Goal: Task Accomplishment & Management: Manage account settings

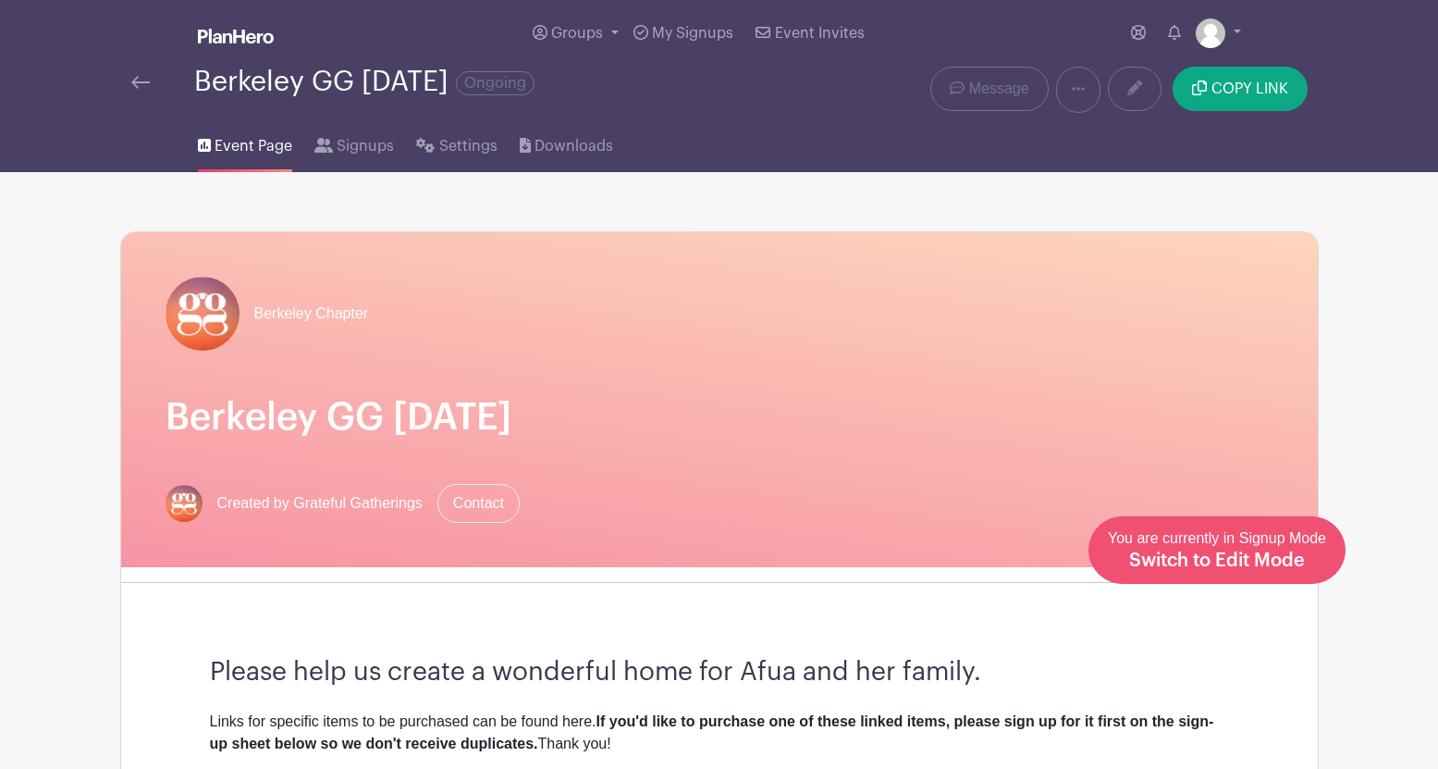
click at [1226, 558] on span "Switch to Edit Mode" at bounding box center [1218, 560] width 176 height 19
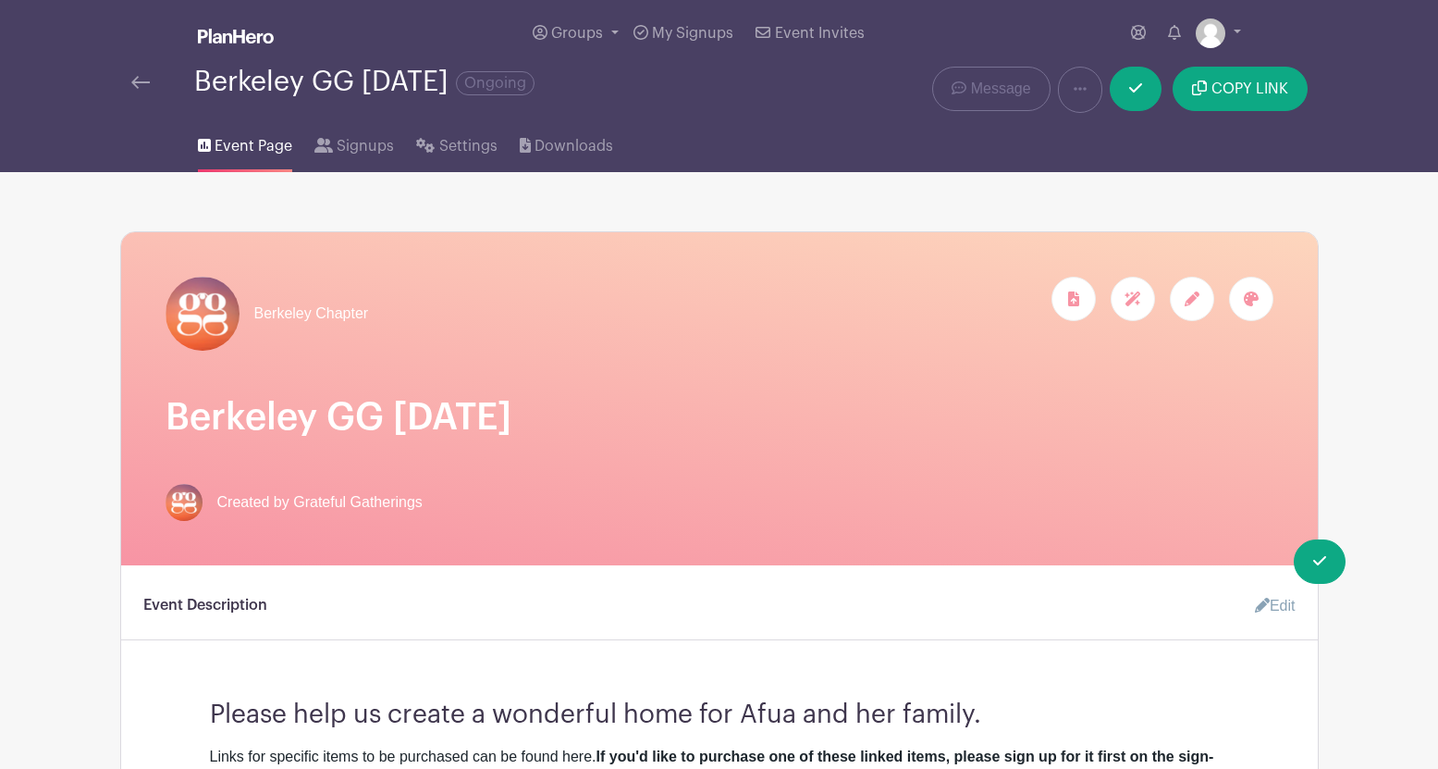
click at [598, 414] on h1 "Berkeley GG [DATE]" at bounding box center [720, 417] width 1108 height 44
click at [533, 424] on h1 "Berkeley GG [DATE]" at bounding box center [720, 417] width 1108 height 44
click at [1278, 612] on link "Edit" at bounding box center [1269, 605] width 56 height 37
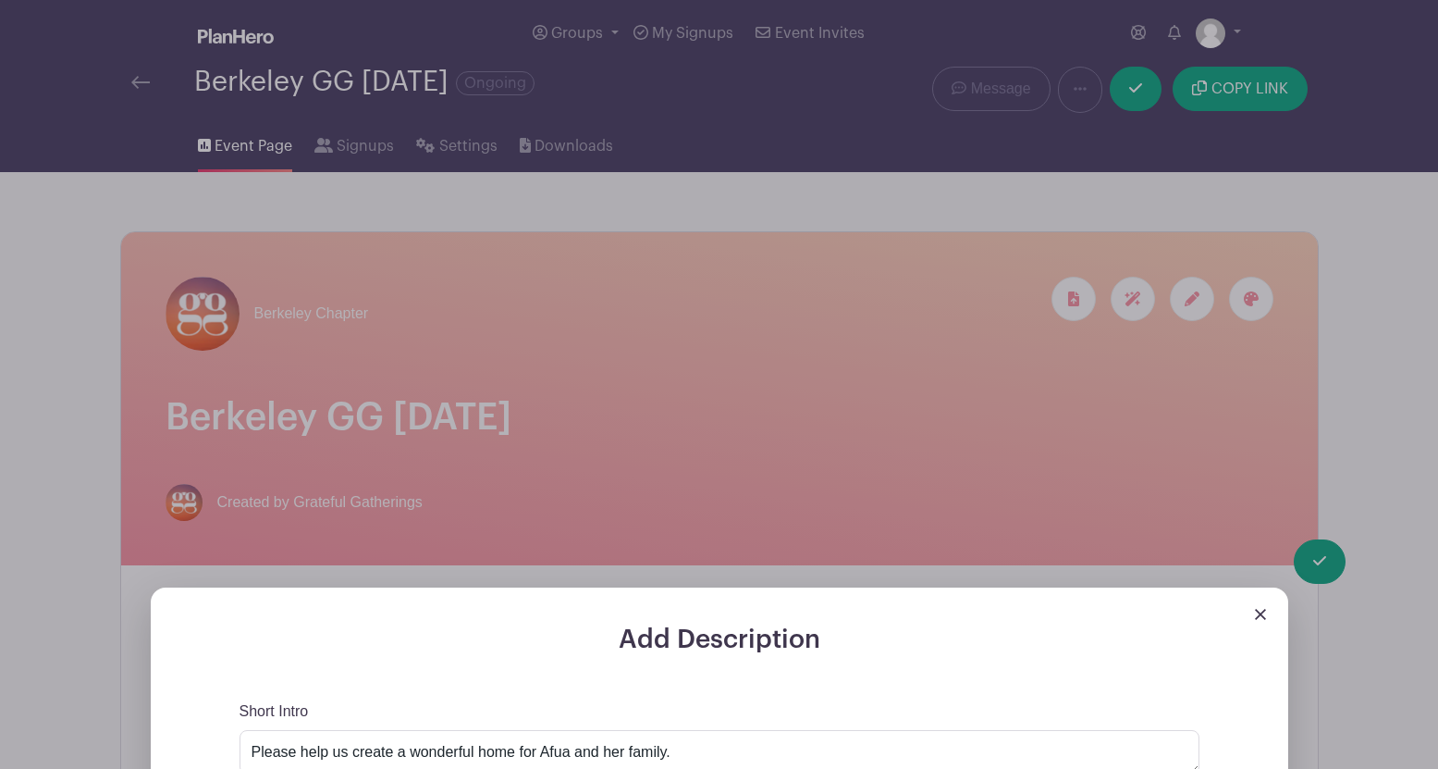
click at [1259, 615] on img at bounding box center [1260, 614] width 11 height 11
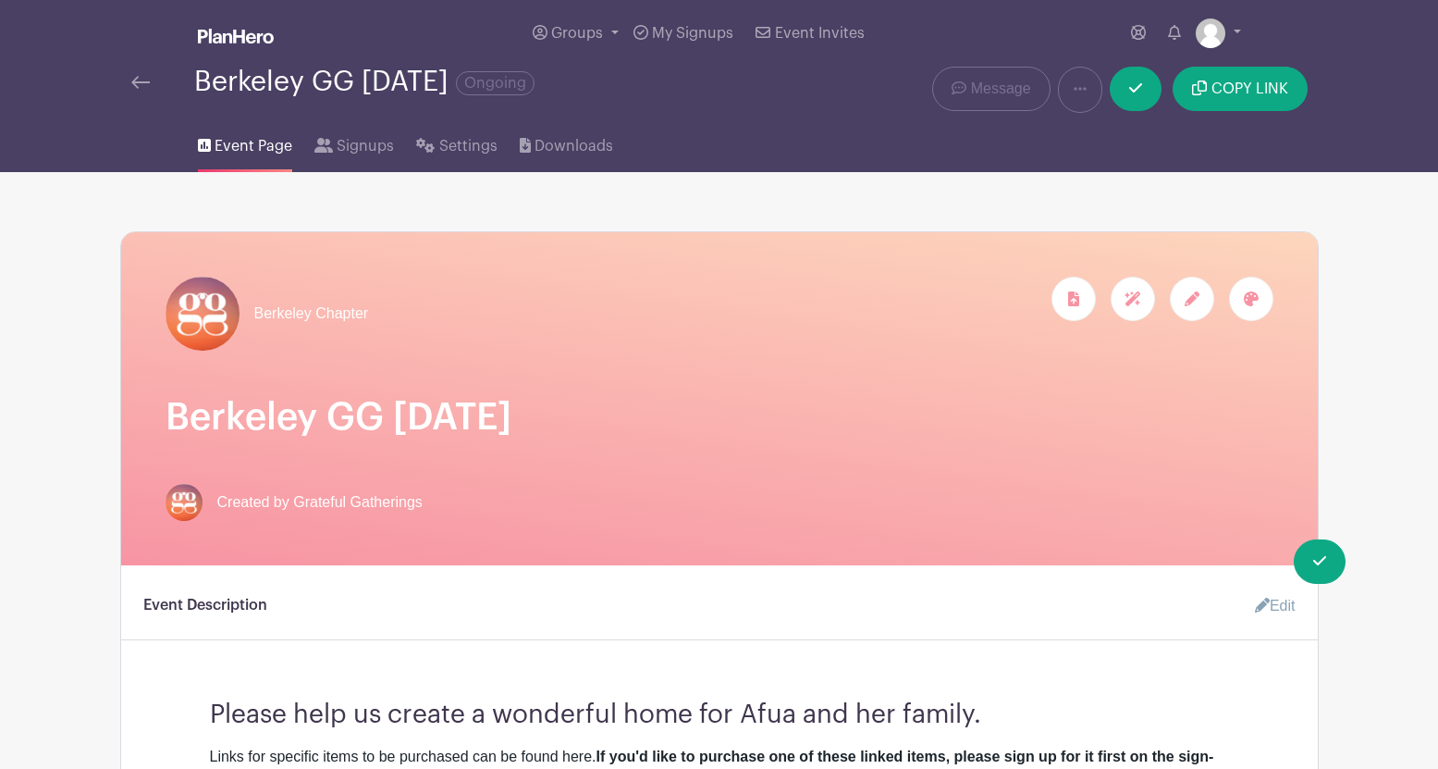
click at [1194, 298] on icon at bounding box center [1192, 298] width 15 height 15
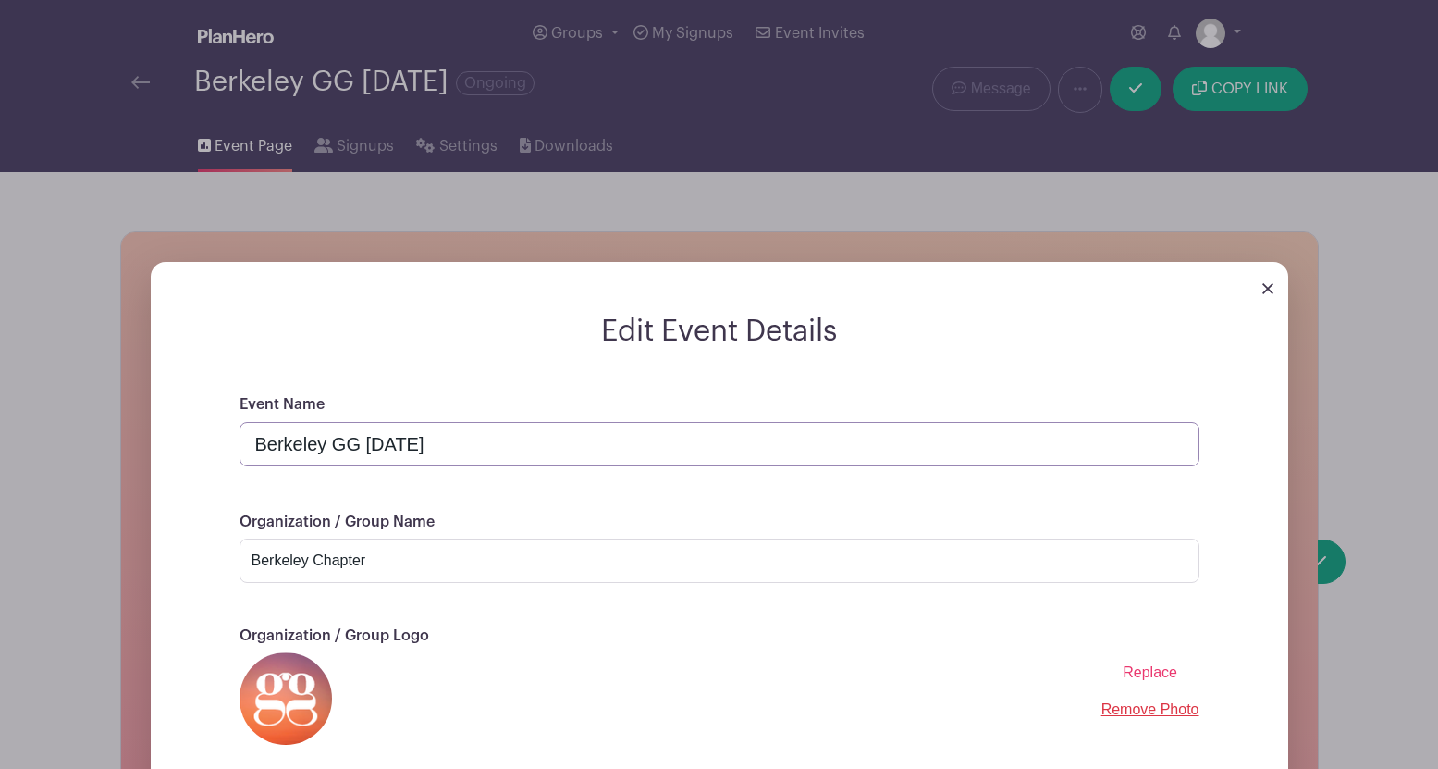
drag, startPoint x: 463, startPoint y: 445, endPoint x: 367, endPoint y: 446, distance: 96.2
click at [367, 446] on input "Berkeley GG [DATE]" at bounding box center [720, 444] width 960 height 44
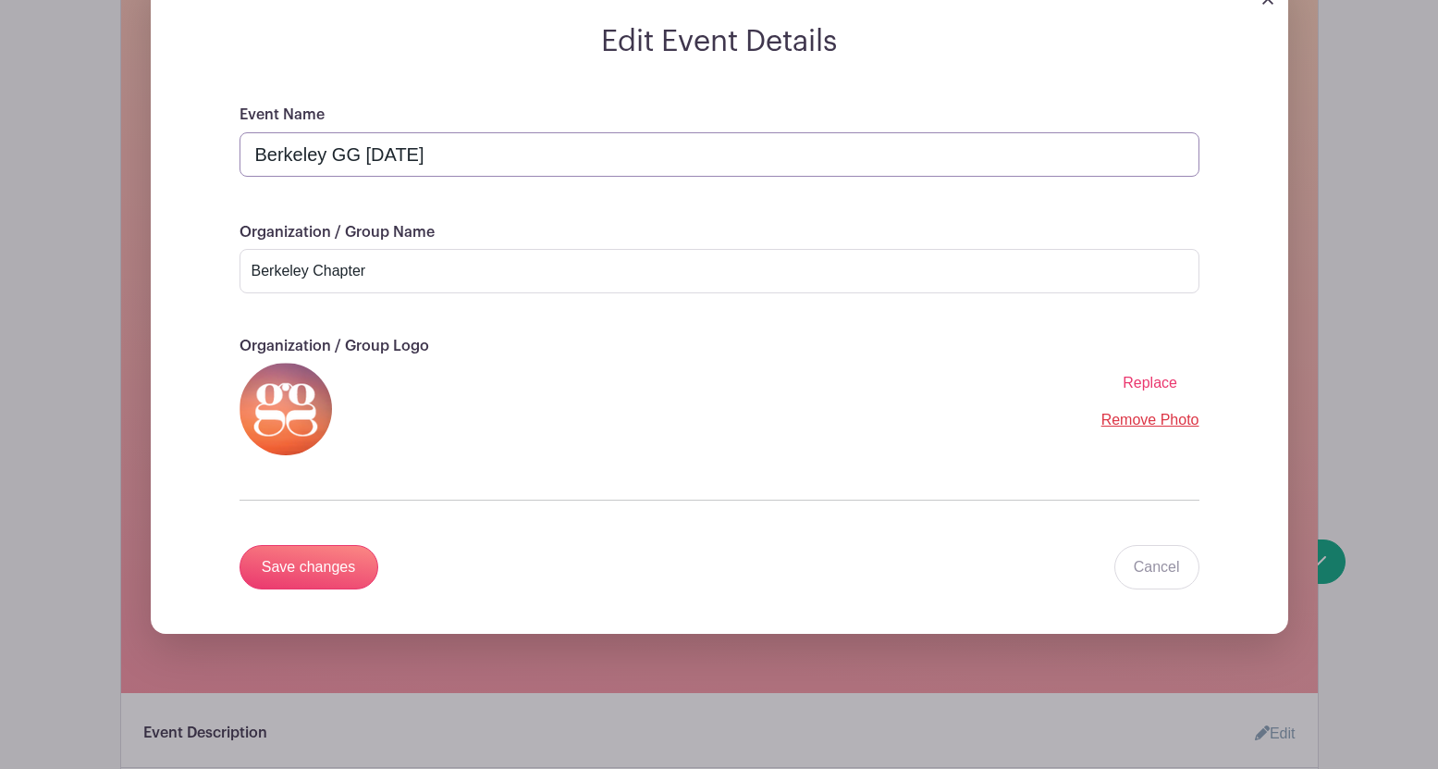
scroll to position [290, 0]
type input "Berkeley GG July, 2025"
click at [307, 571] on input "Save changes" at bounding box center [309, 566] width 139 height 44
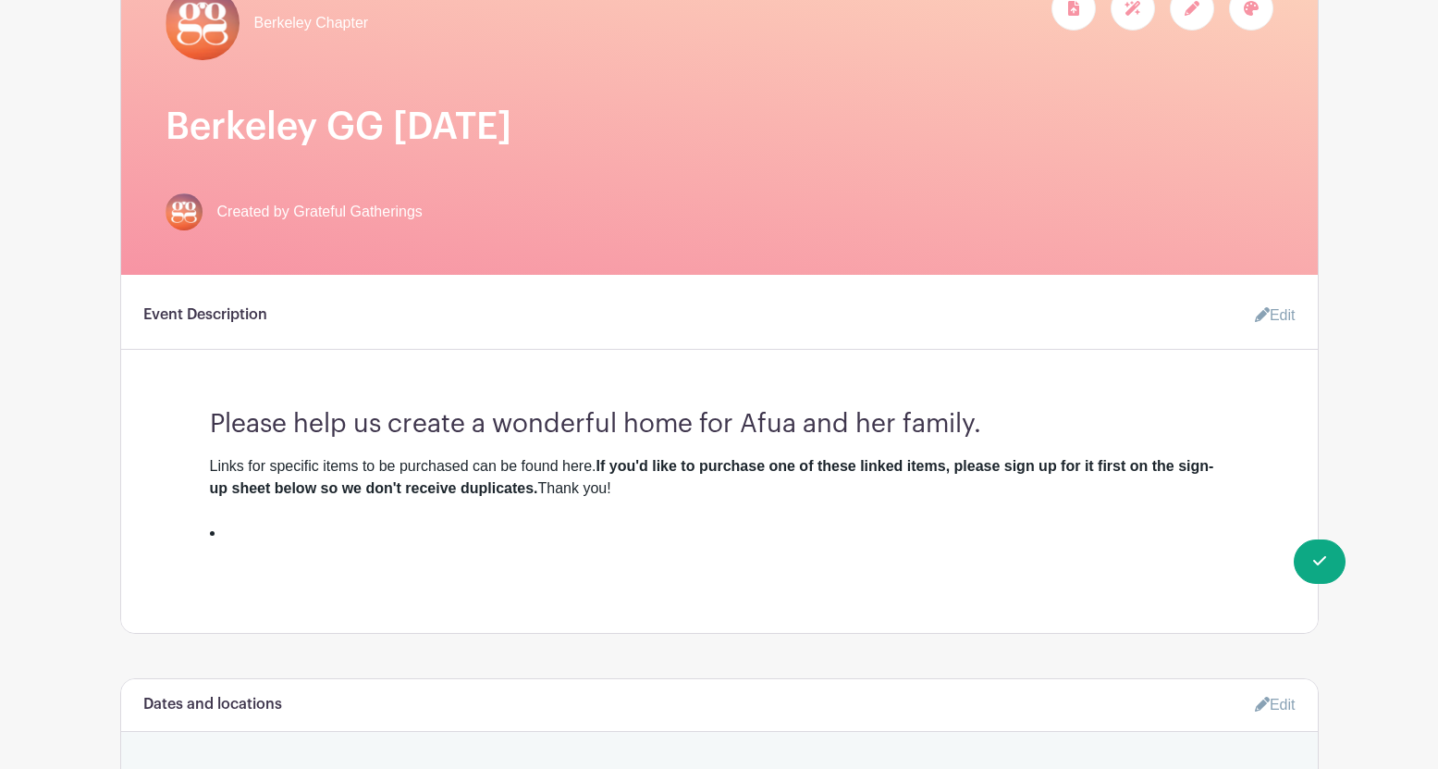
click at [1255, 319] on icon at bounding box center [1262, 314] width 15 height 15
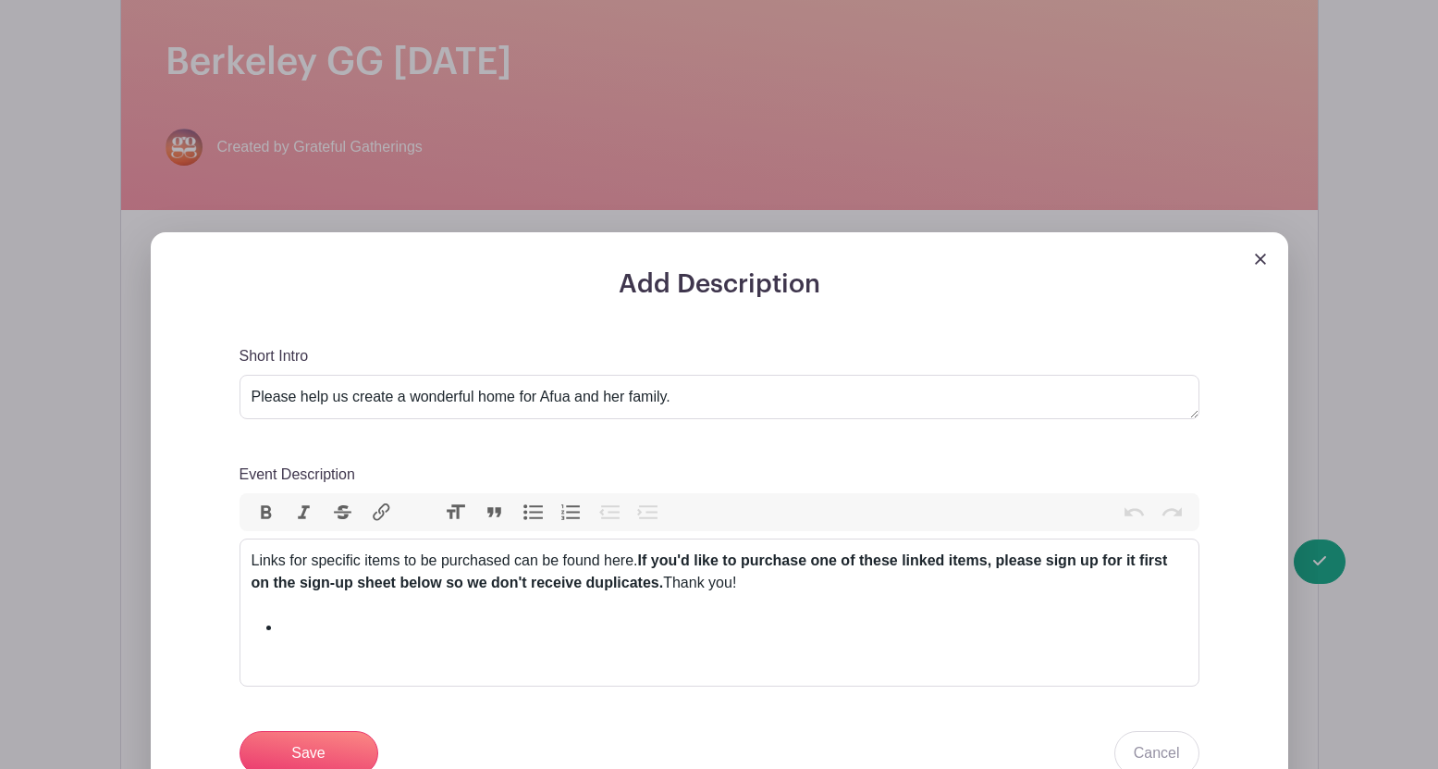
scroll to position [352, 0]
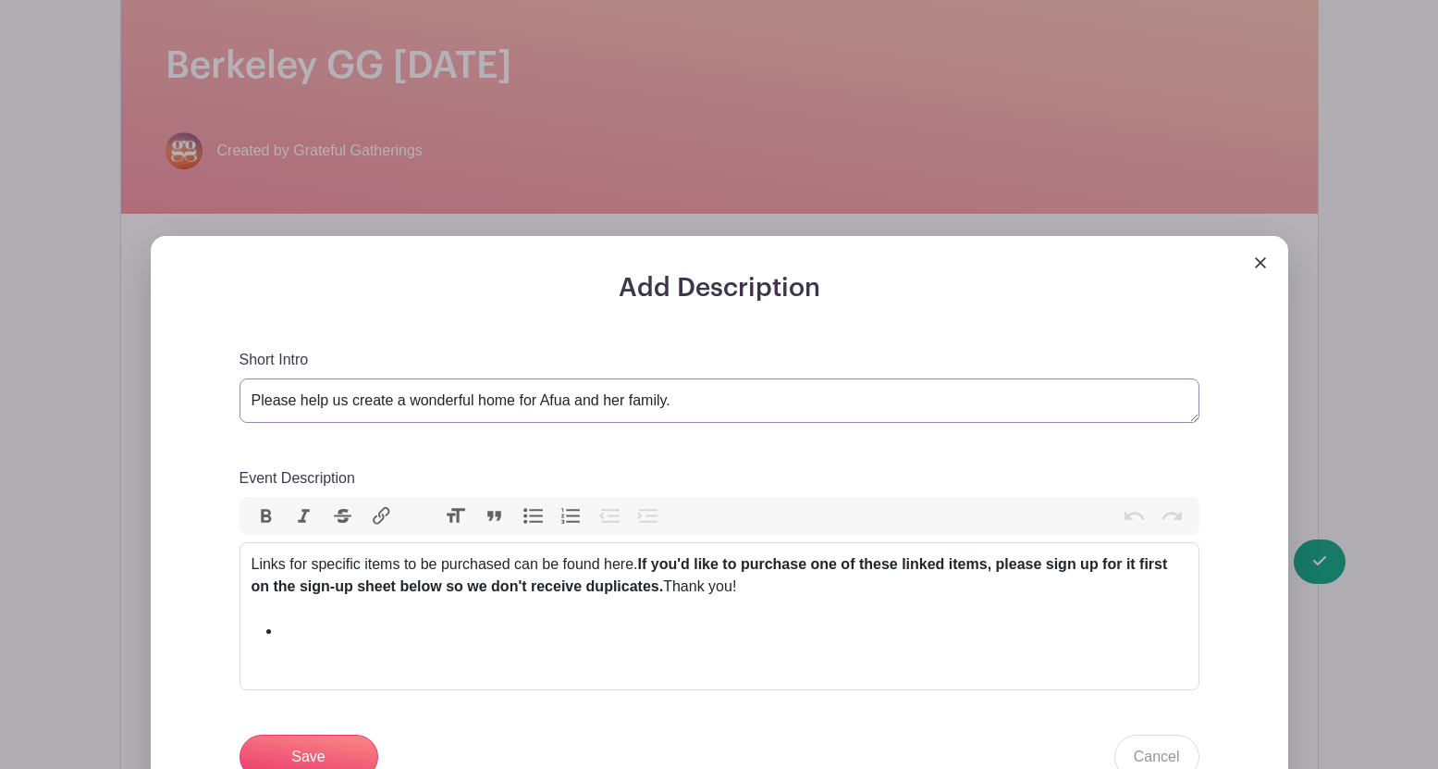
drag, startPoint x: 672, startPoint y: 401, endPoint x: 519, endPoint y: 408, distance: 152.8
click at [519, 408] on textarea "Please help us create a wonderful home for Afua and her family." at bounding box center [720, 400] width 960 height 44
type textarea "Please help us create a wonderful home"
click at [315, 748] on input "Save" at bounding box center [309, 757] width 139 height 44
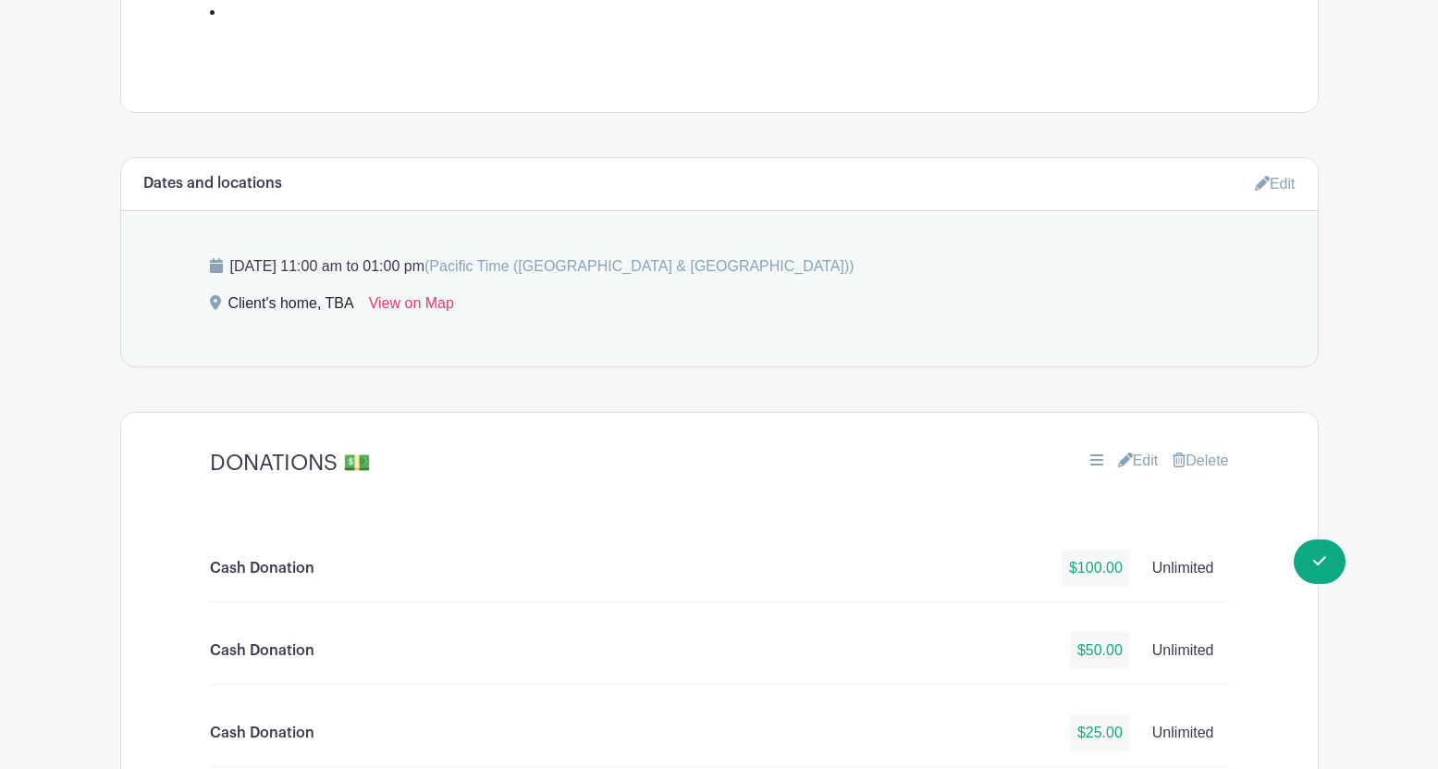
scroll to position [959, 0]
click at [1294, 181] on link "Edit" at bounding box center [1275, 183] width 41 height 31
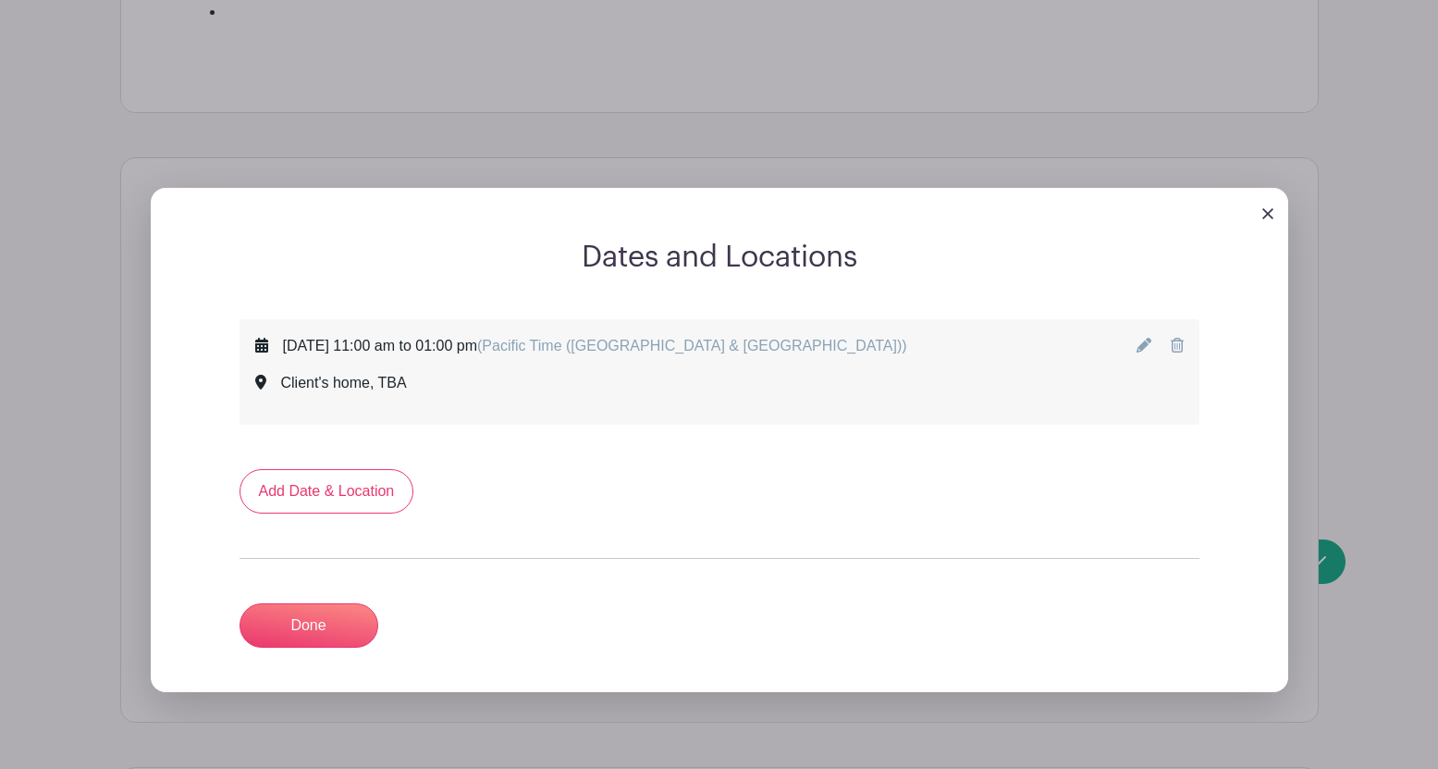
drag, startPoint x: 348, startPoint y: 348, endPoint x: 434, endPoint y: 351, distance: 86.1
click at [436, 351] on div "Saturday, November 01, 2025 at 11:00 am to 01:00 pm (Pacific Time (US & Canada))" at bounding box center [595, 346] width 624 height 22
click at [1145, 346] on icon at bounding box center [1144, 345] width 15 height 15
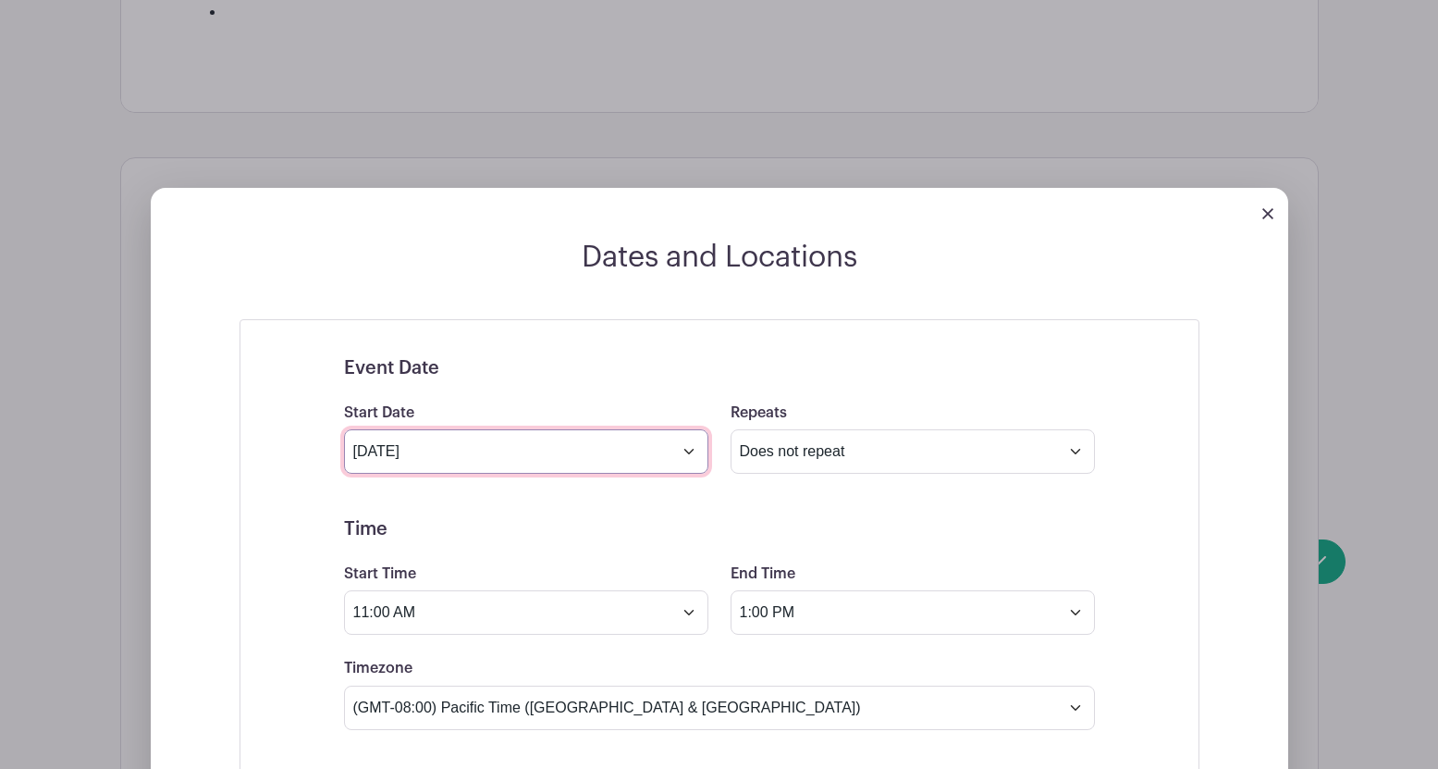
click at [690, 455] on input "Nov 1 2025" at bounding box center [526, 451] width 364 height 44
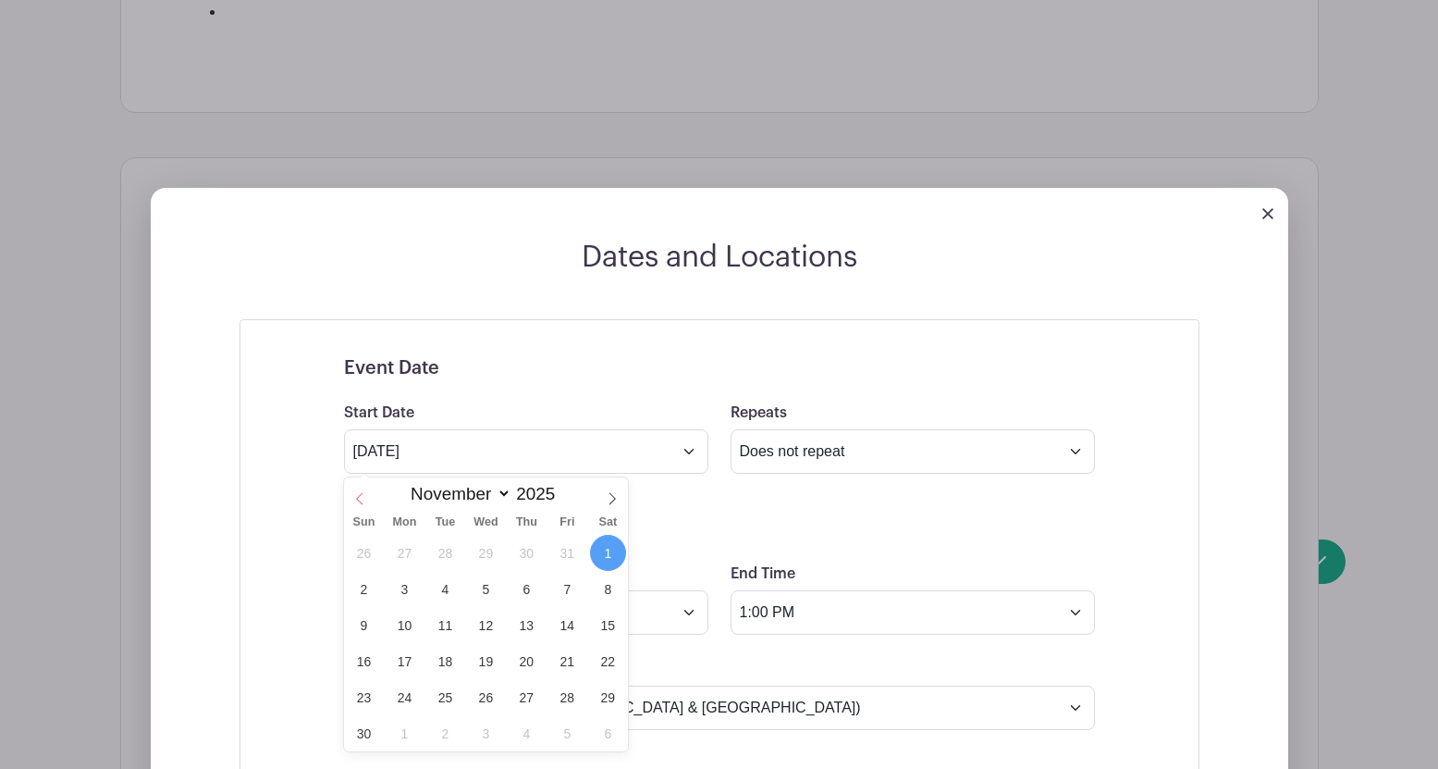
click at [356, 498] on icon at bounding box center [359, 498] width 13 height 13
select select "6"
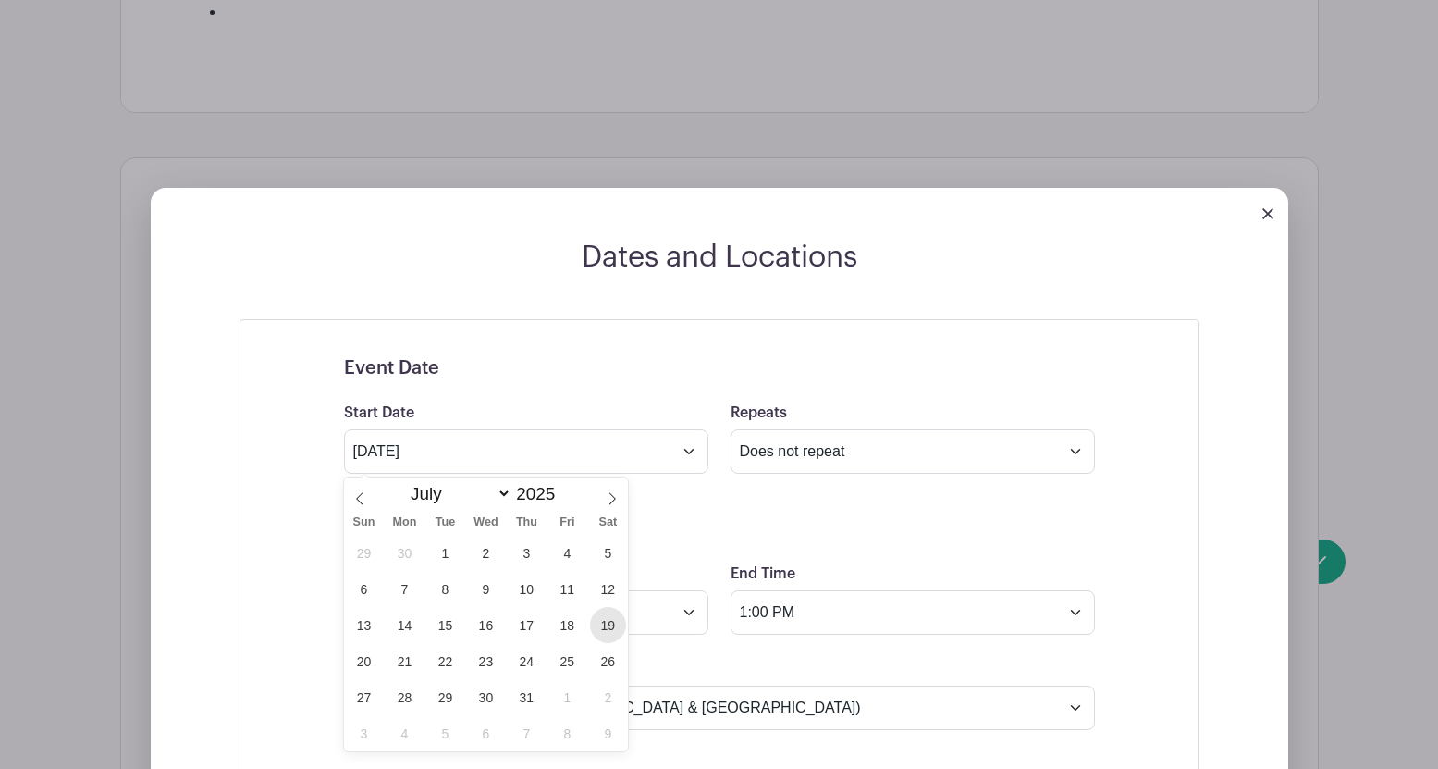
click at [605, 621] on span "19" at bounding box center [608, 625] width 36 height 36
type input "Jul 19 2025"
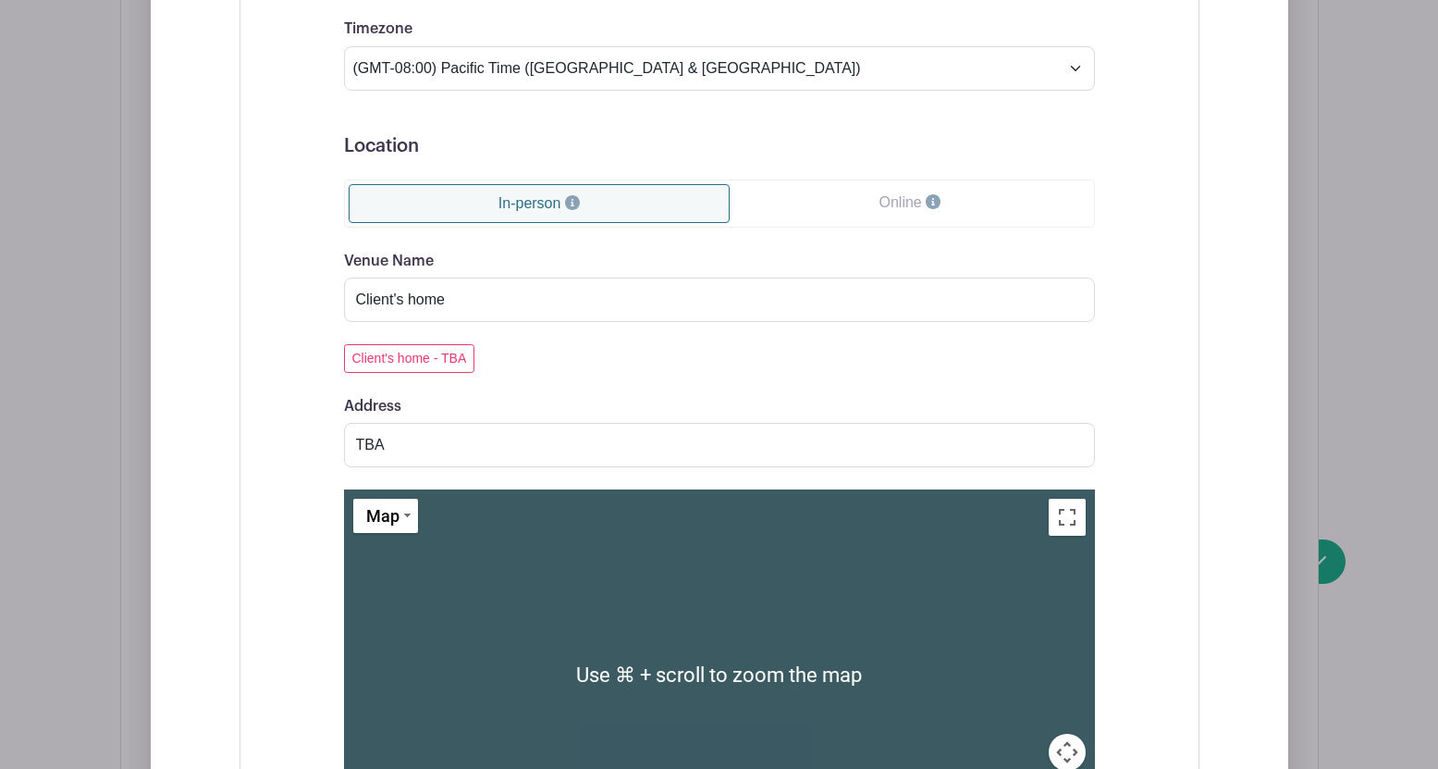
scroll to position [2010, 0]
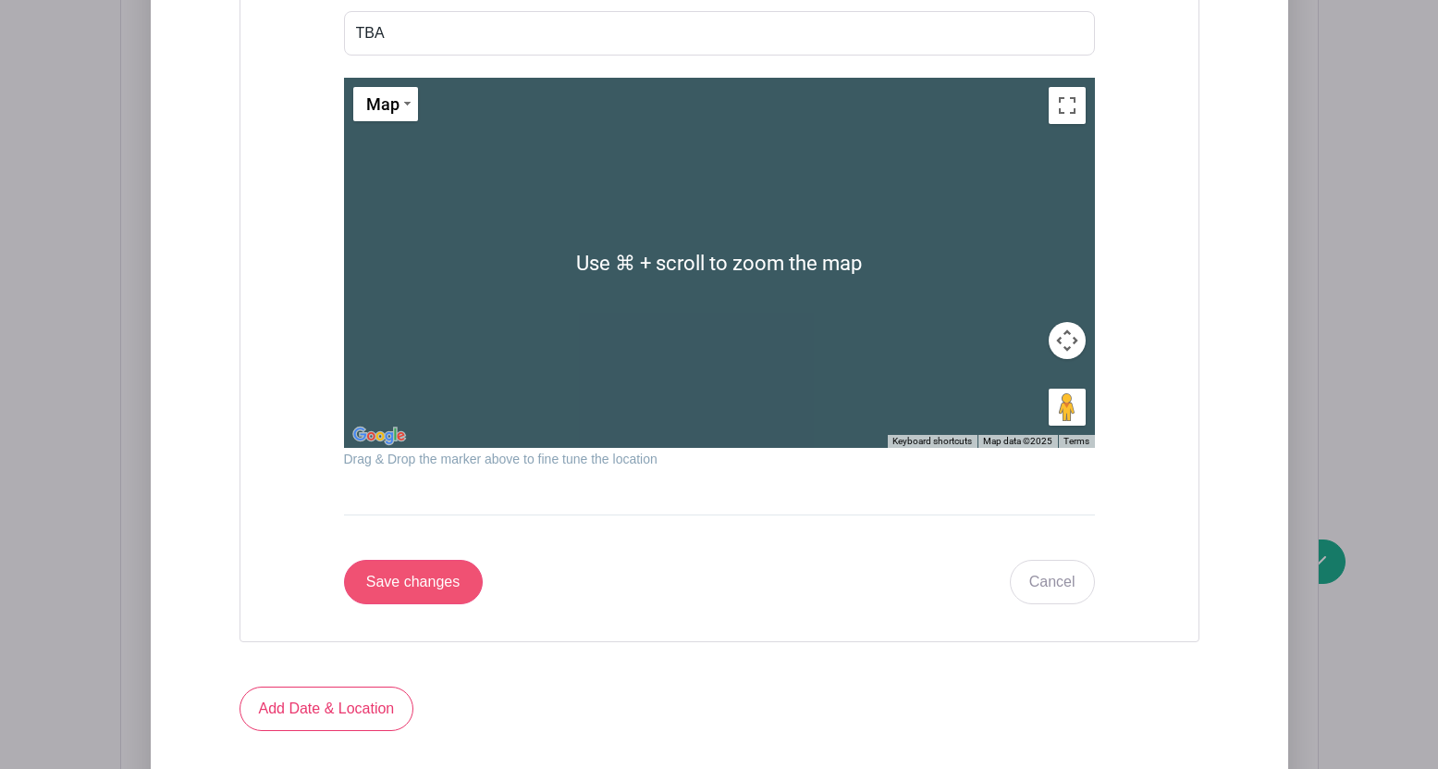
click at [448, 586] on input "Save changes" at bounding box center [413, 582] width 139 height 44
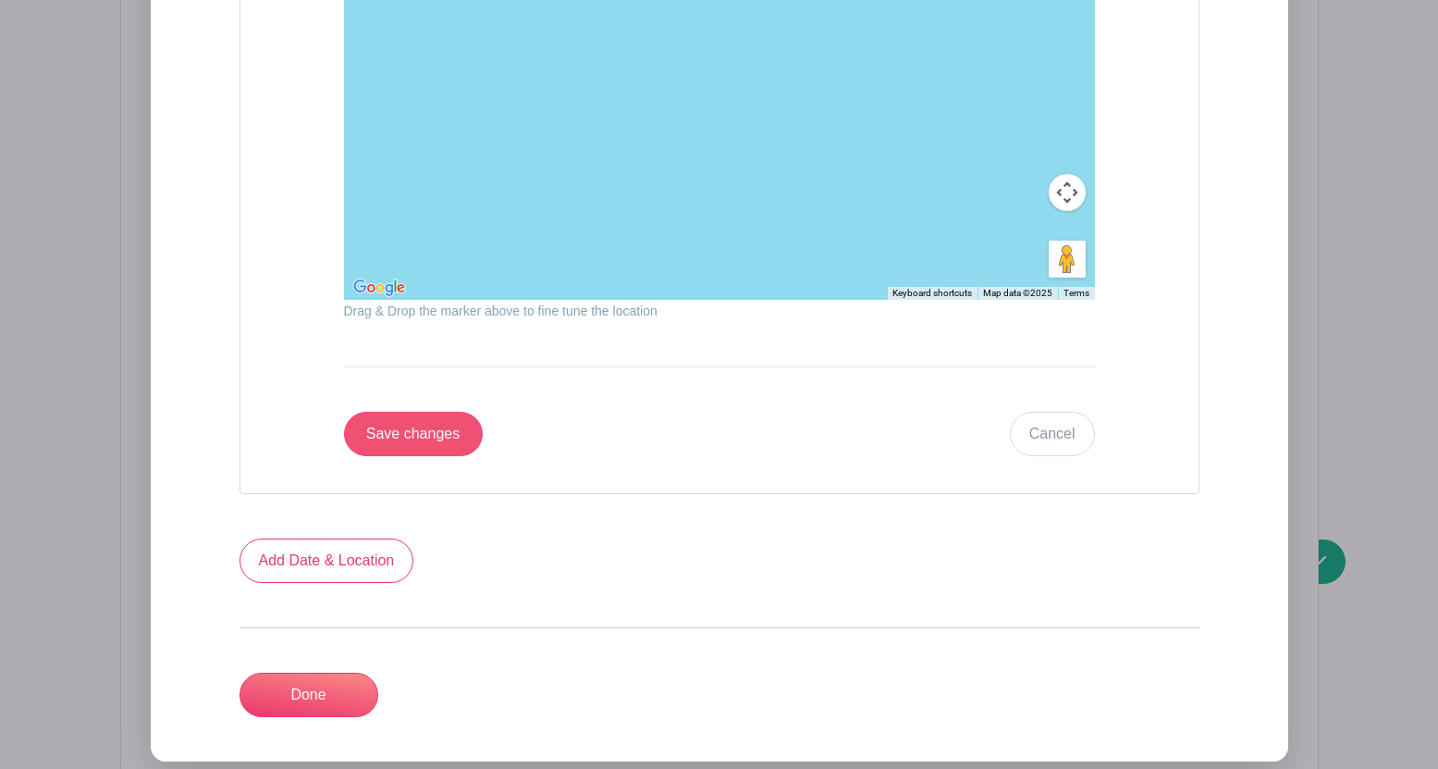
scroll to position [1105, 0]
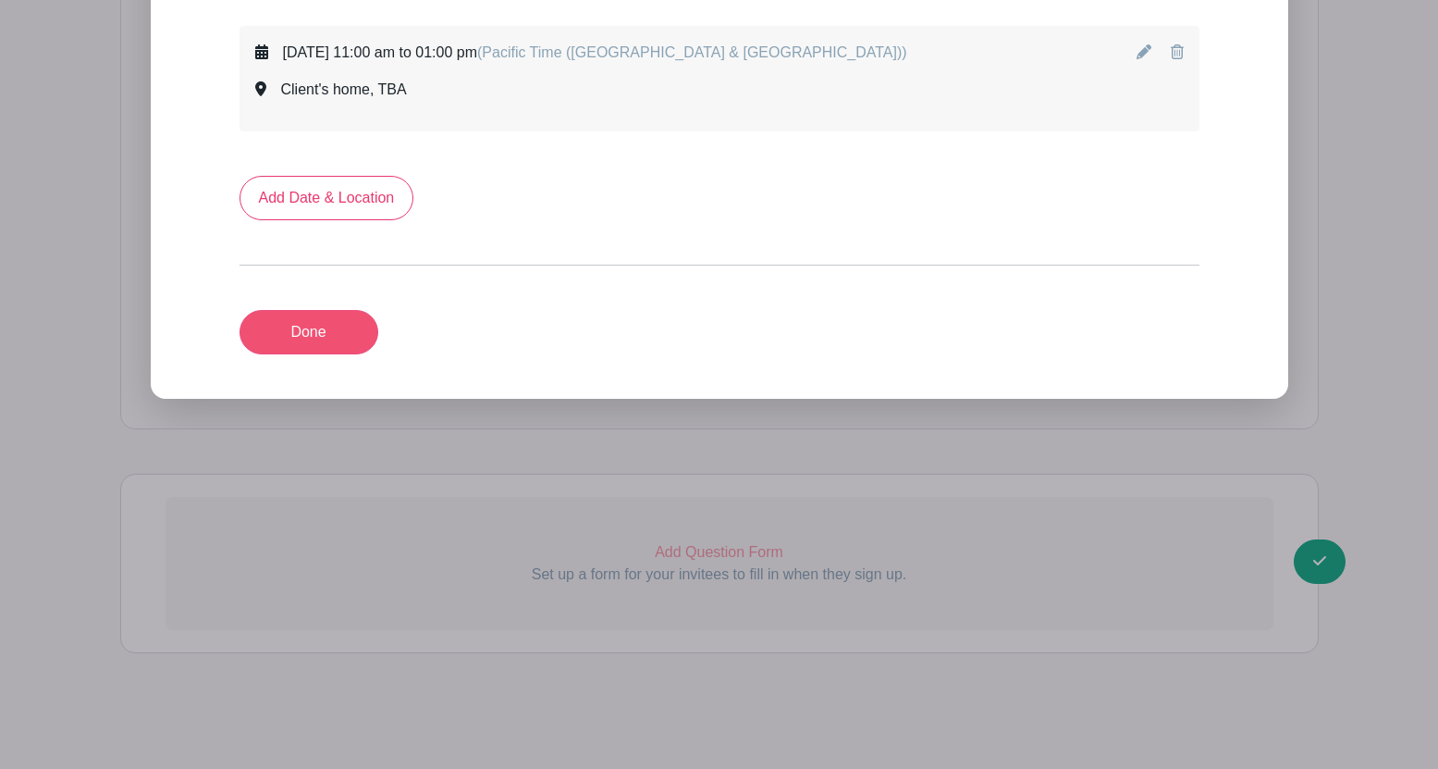
click at [347, 340] on link "Done" at bounding box center [309, 332] width 139 height 44
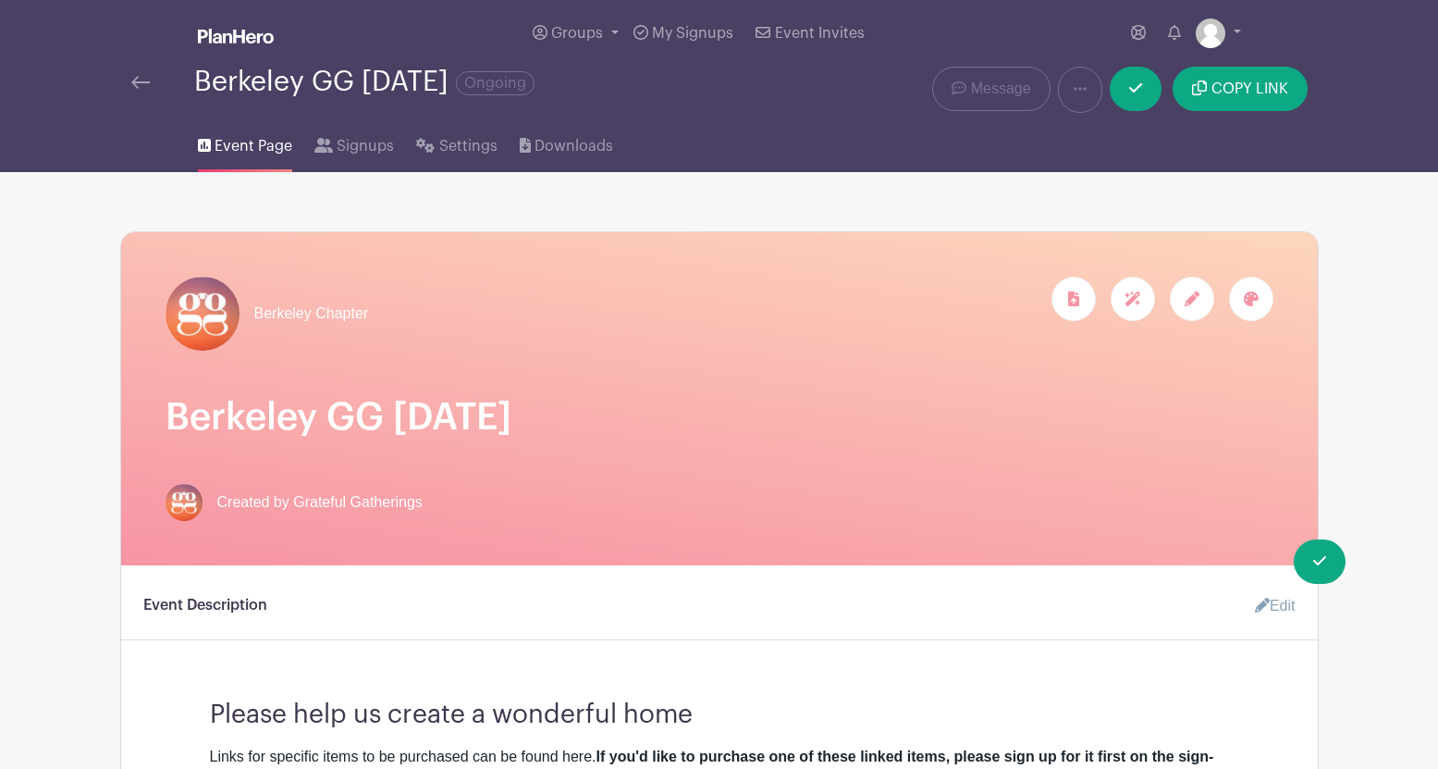
scroll to position [0, 0]
click at [1197, 308] on div at bounding box center [1192, 299] width 44 height 44
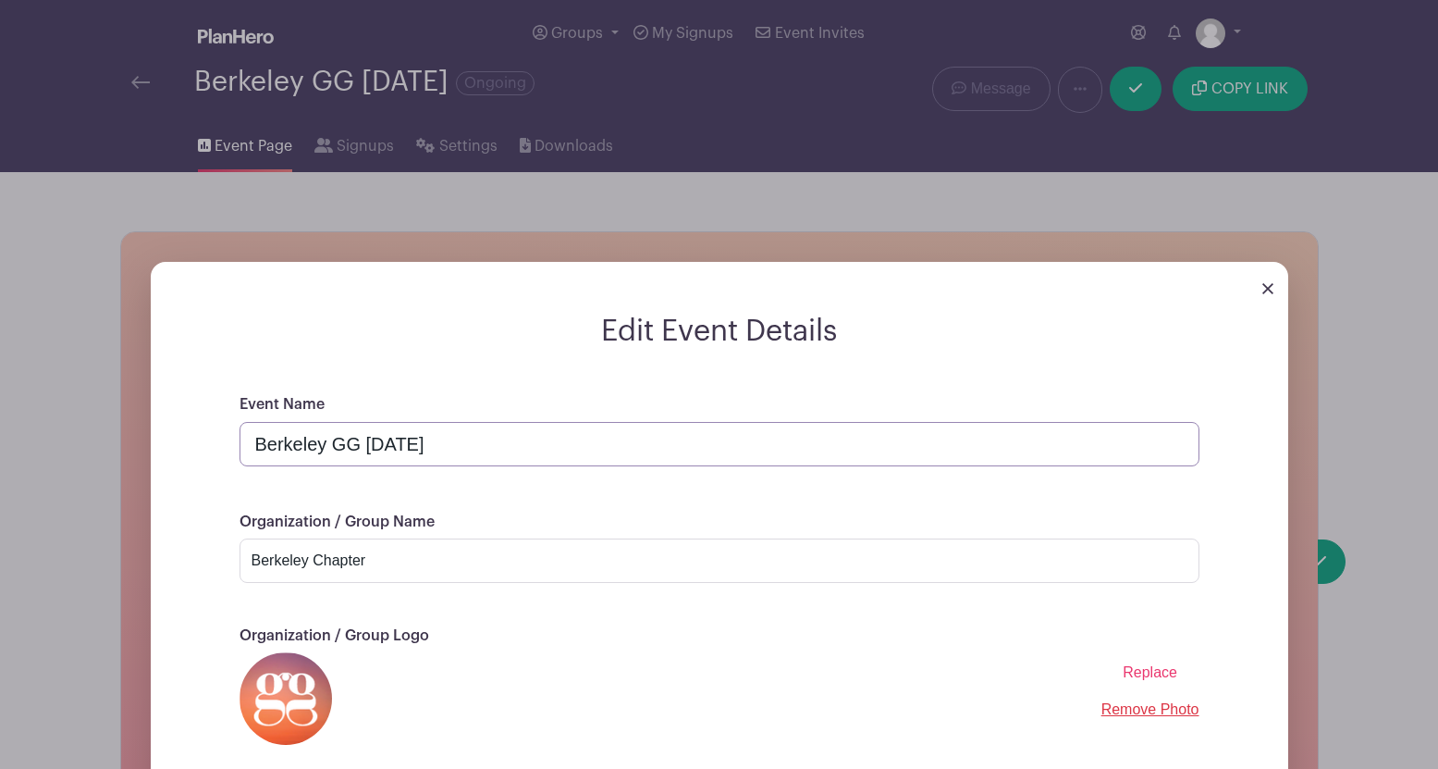
click at [394, 448] on input "Berkeley GG July, 2025" at bounding box center [720, 444] width 960 height 44
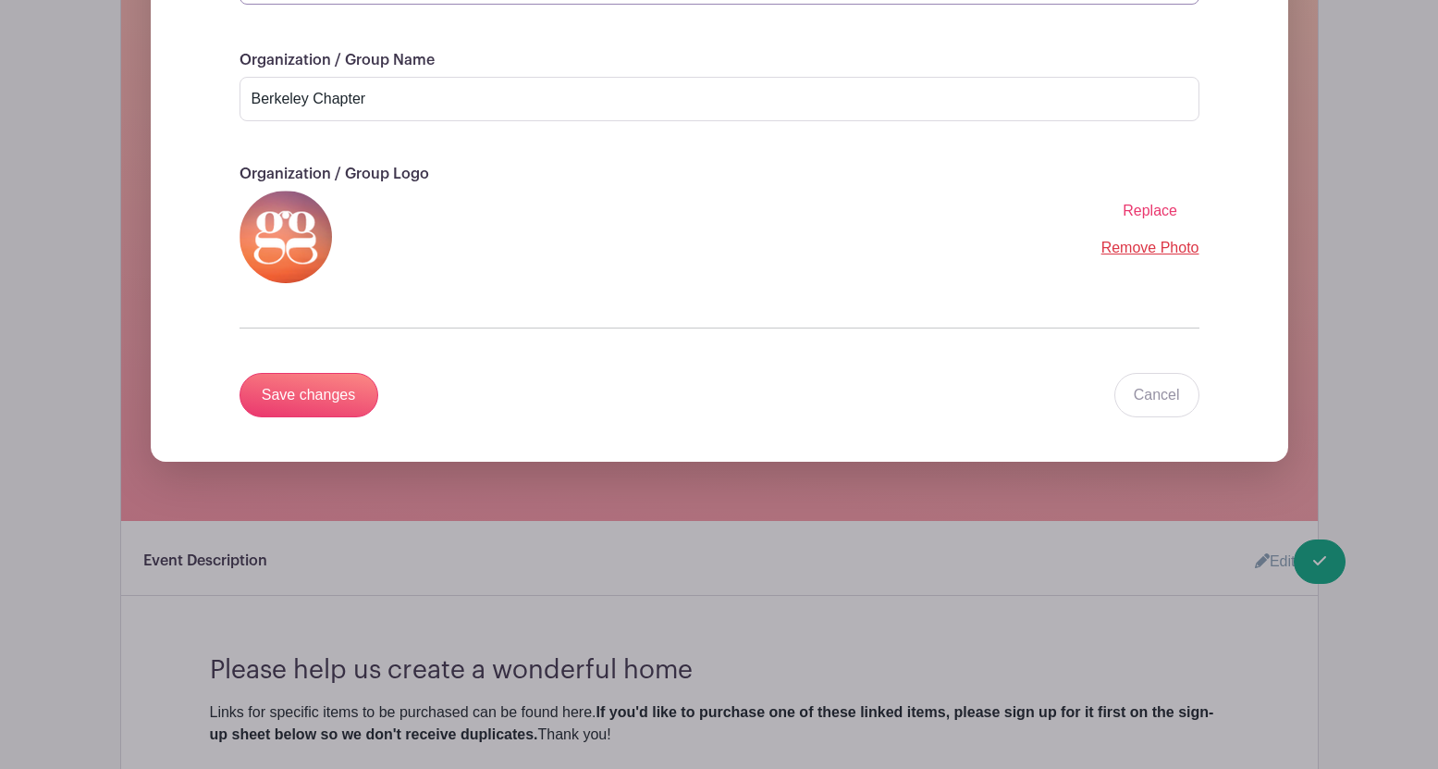
scroll to position [464, 0]
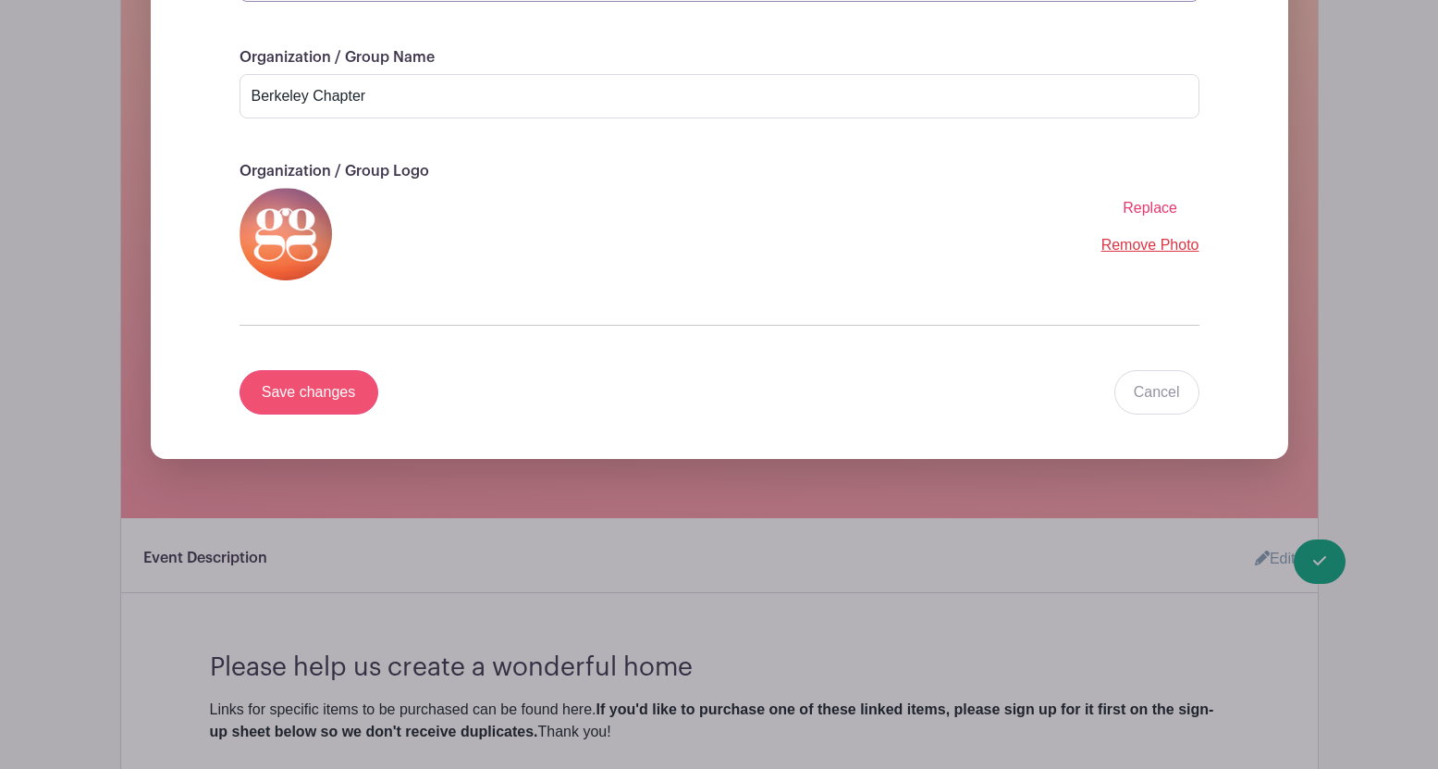
type input "Berkeley GG July 19, 2025"
click at [290, 399] on input "Save changes" at bounding box center [309, 392] width 139 height 44
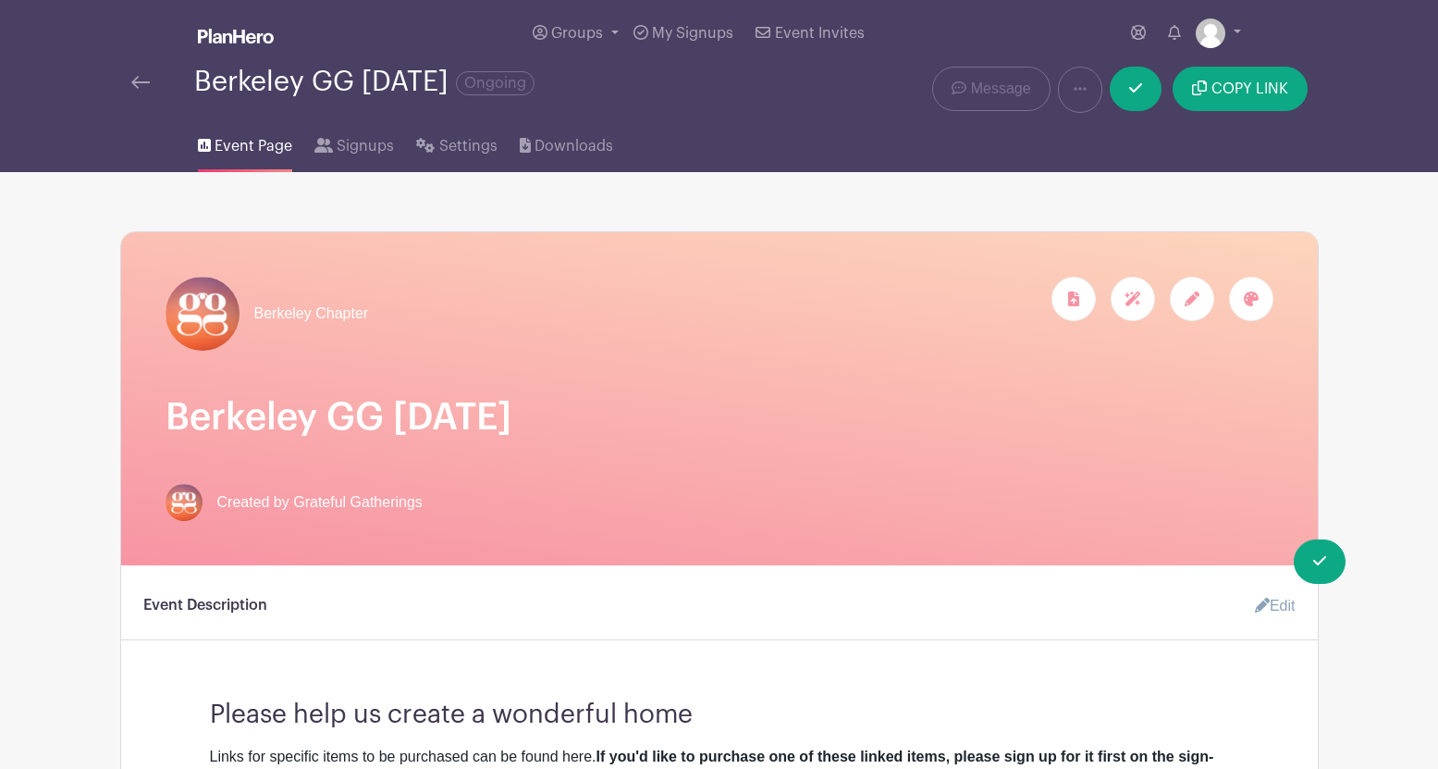
scroll to position [0, 0]
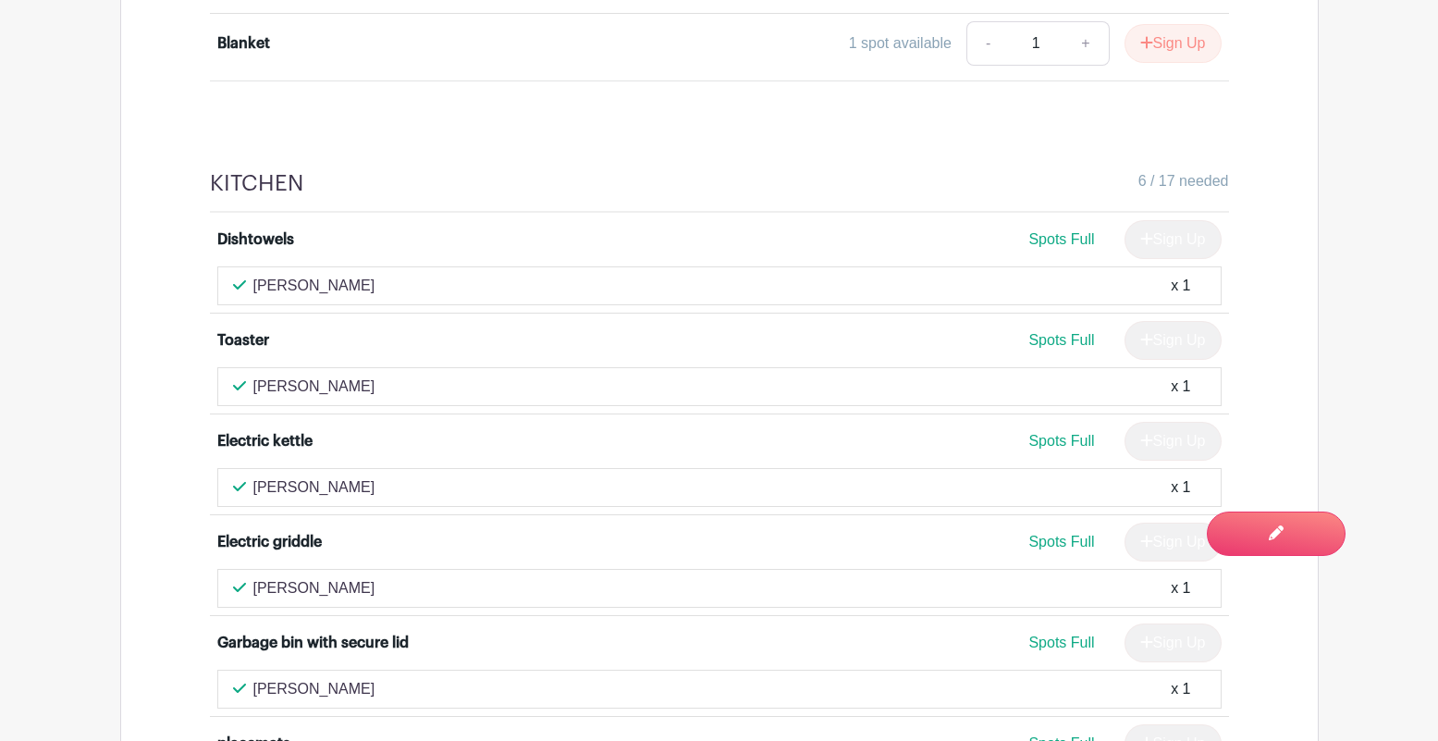
scroll to position [3465, 0]
